Goal: Information Seeking & Learning: Learn about a topic

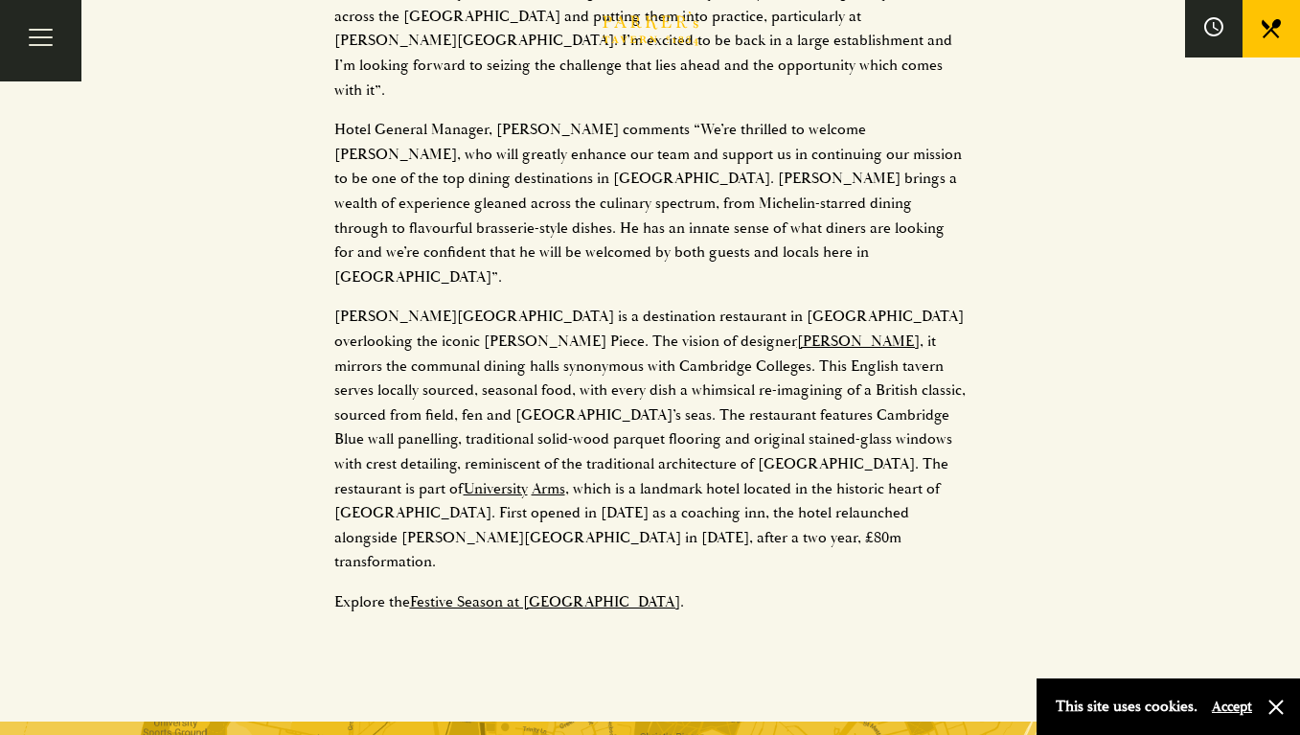
scroll to position [2739, 0]
